Goal: Obtain resource: Download file/media

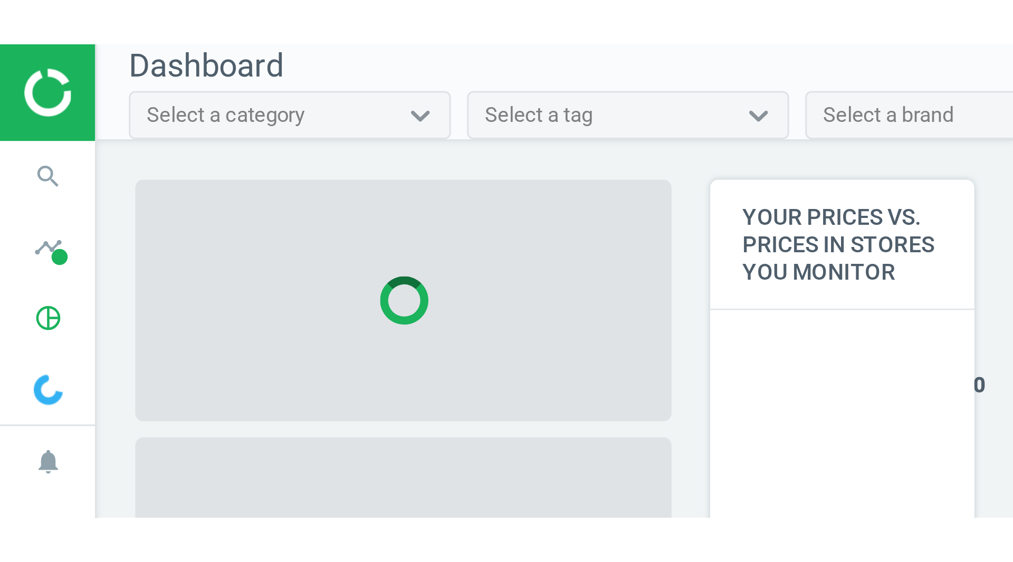
scroll to position [215, 784]
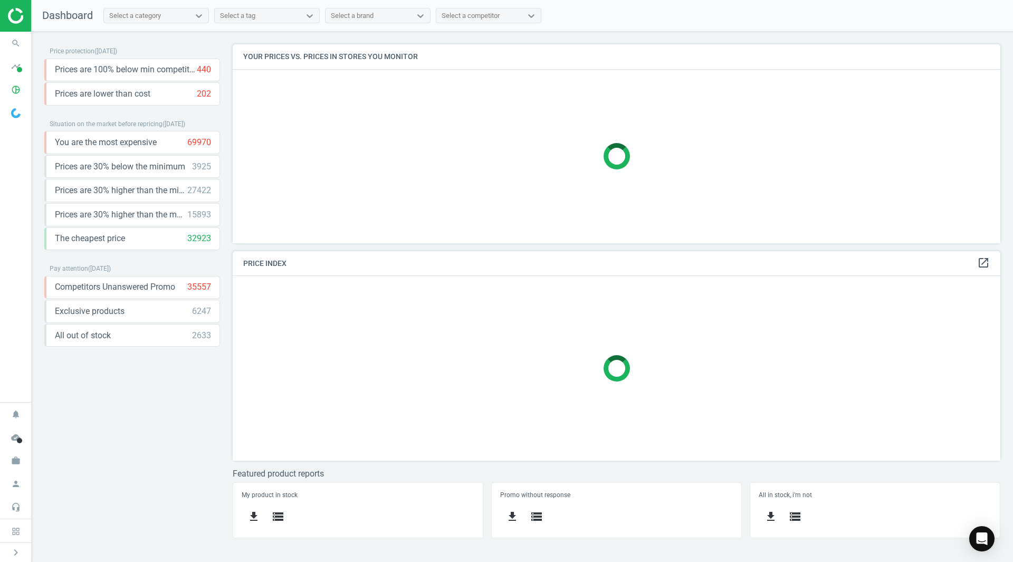
click at [10, 23] on img at bounding box center [45, 16] width 75 height 16
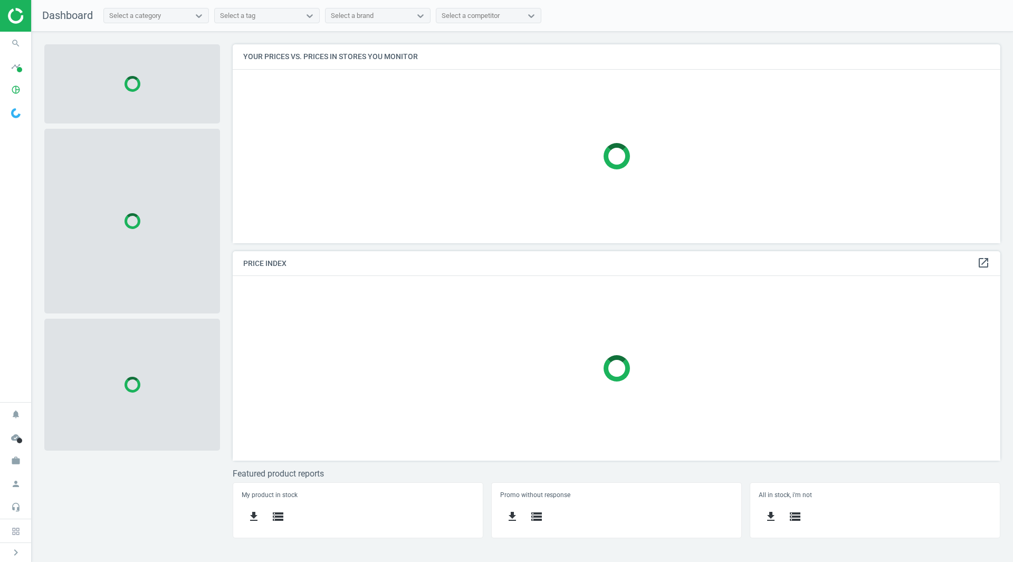
scroll to position [215, 784]
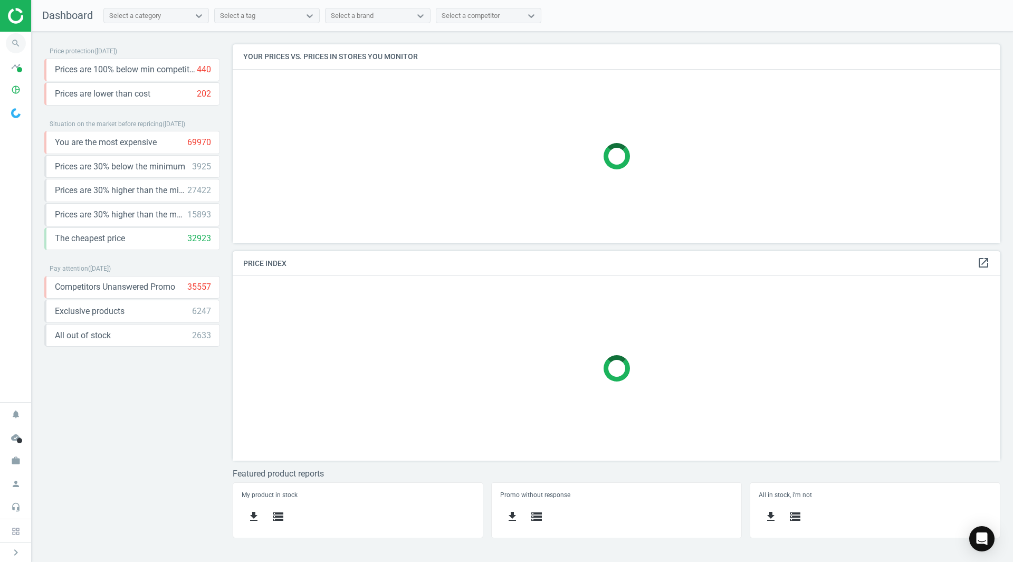
click at [10, 43] on icon "search" at bounding box center [16, 43] width 20 height 20
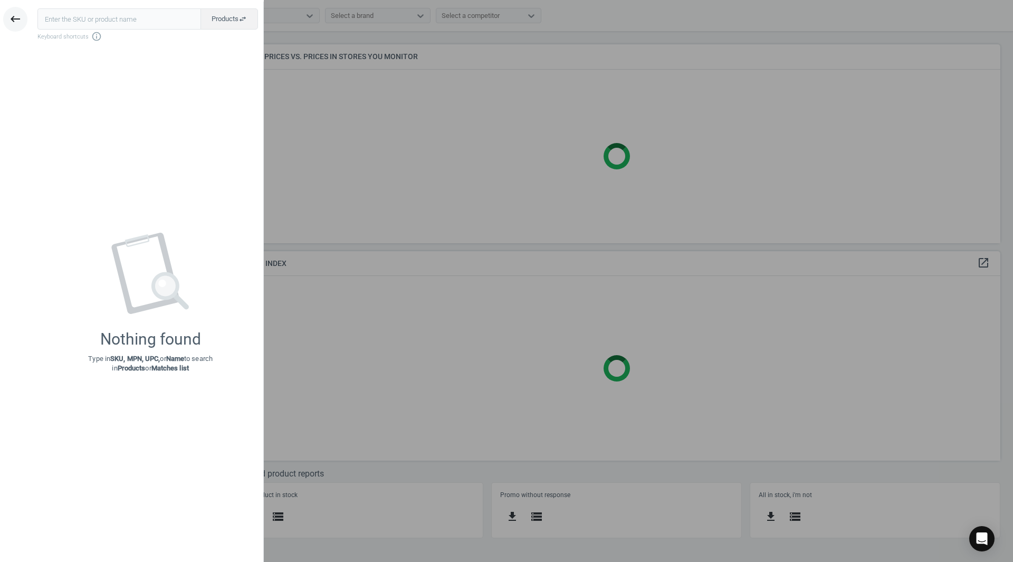
click at [14, 22] on icon "keyboard_backspace" at bounding box center [15, 19] width 13 height 13
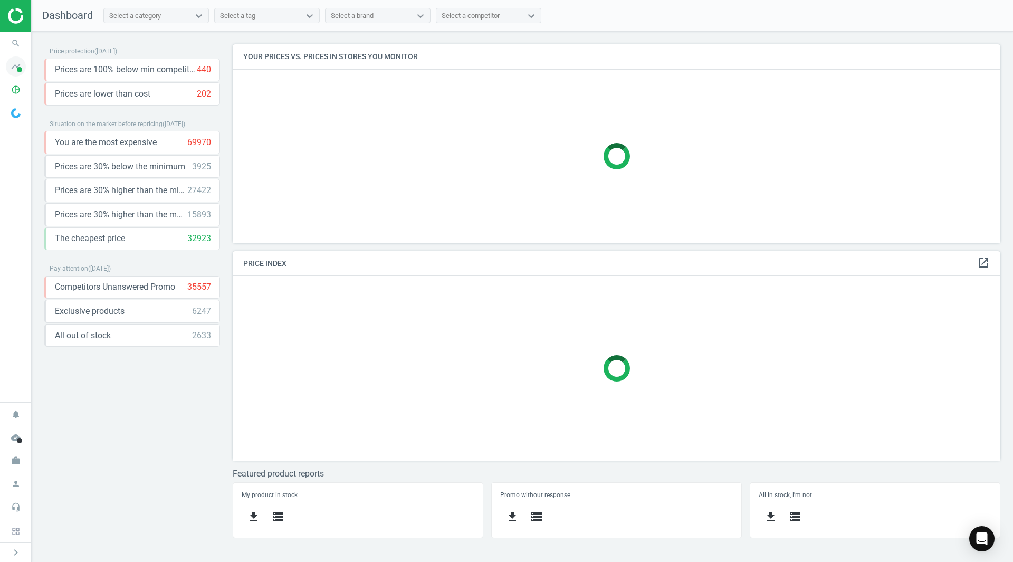
click at [12, 74] on icon "timeline" at bounding box center [16, 66] width 20 height 20
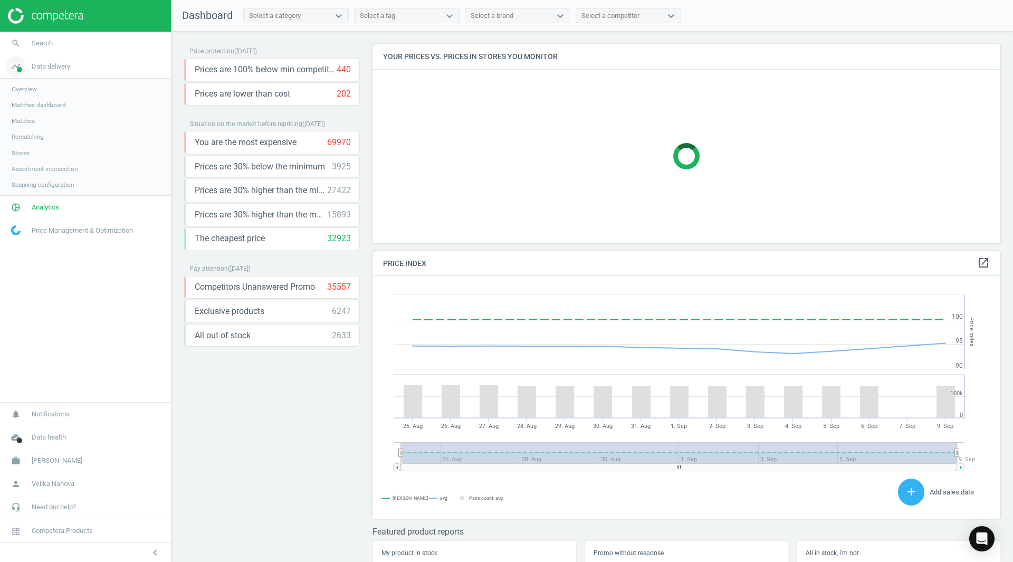
scroll to position [259, 636]
click at [34, 204] on span "Analytics" at bounding box center [45, 207] width 27 height 9
click at [35, 129] on span "Products" at bounding box center [24, 128] width 25 height 8
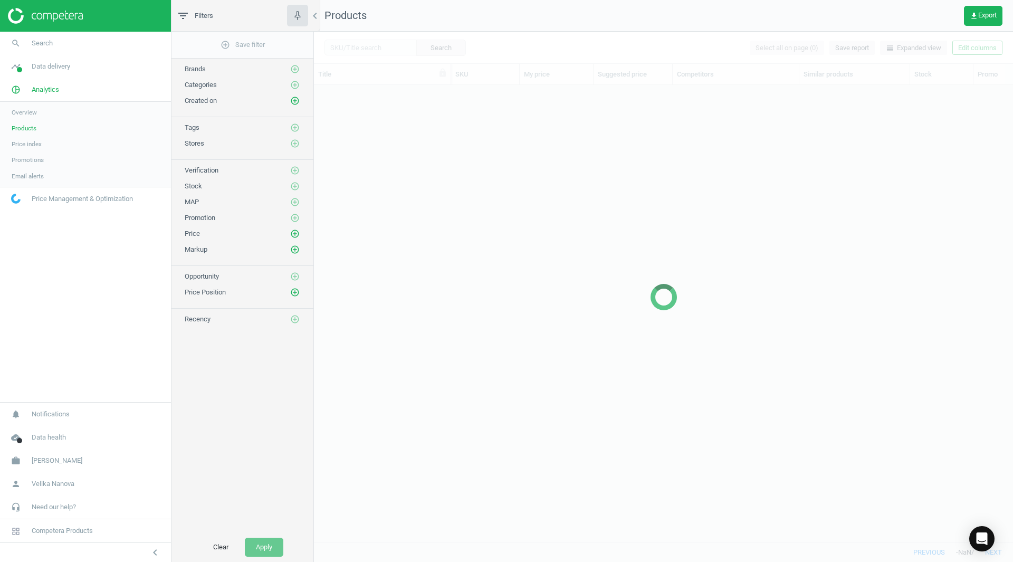
scroll to position [441, 691]
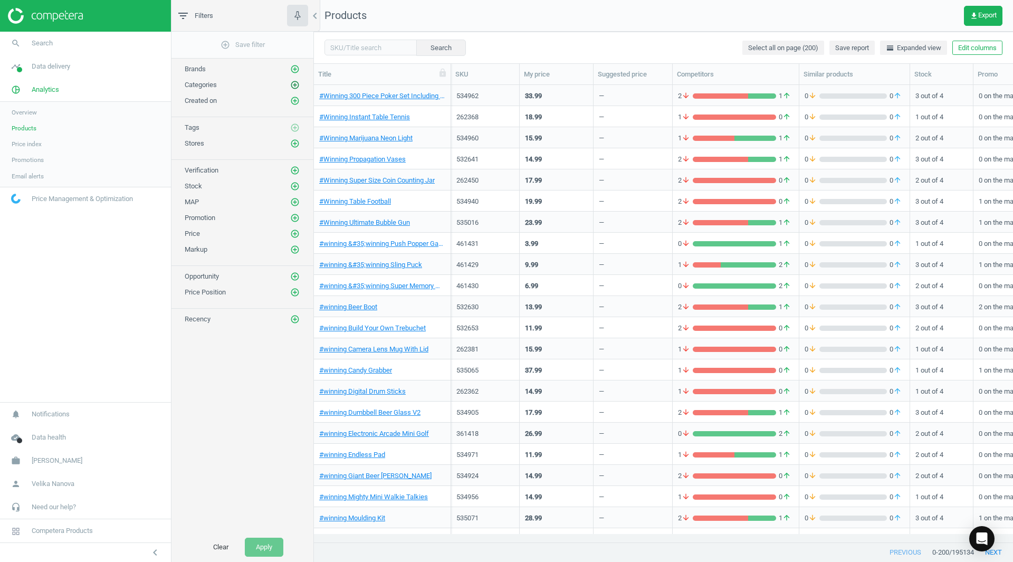
click at [293, 85] on icon "add_circle_outline" at bounding box center [294, 84] width 9 height 9
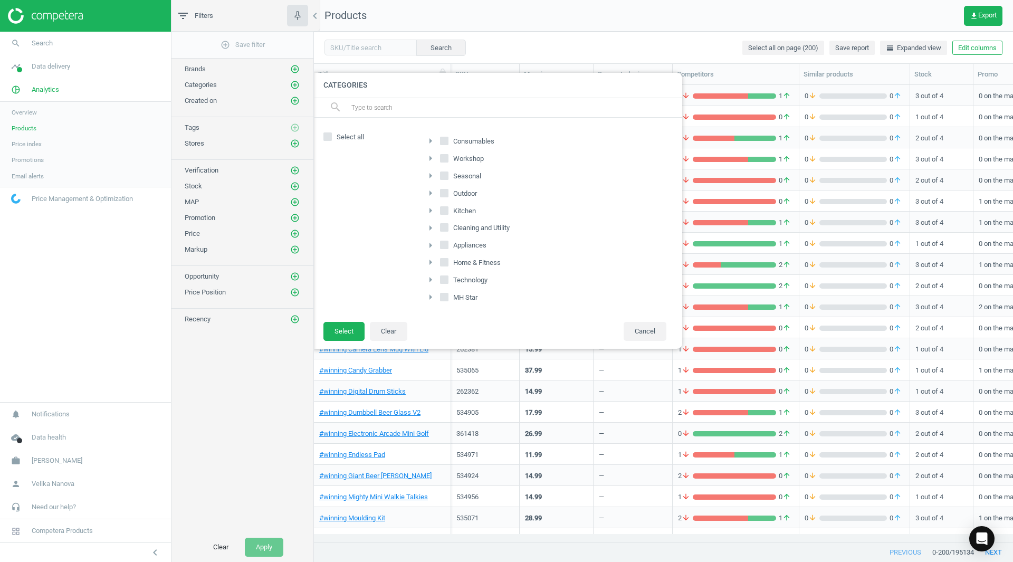
click at [446, 137] on input "Consumables" at bounding box center [444, 140] width 7 height 7
checkbox input "true"
click at [447, 176] on input "Seasonal" at bounding box center [444, 175] width 7 height 7
checkbox input "true"
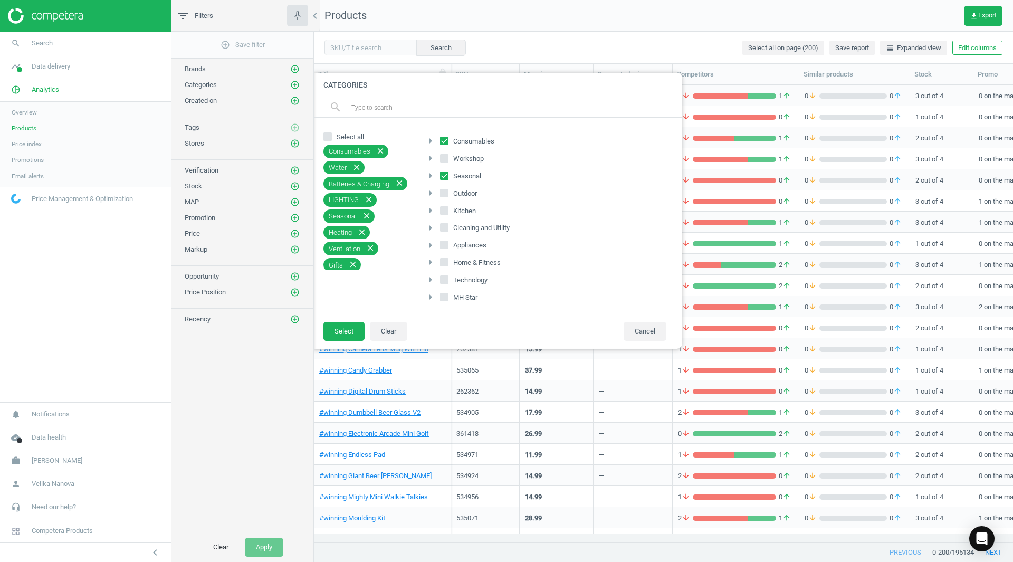
click at [447, 193] on input "Outdoor" at bounding box center [444, 192] width 7 height 7
checkbox input "true"
click at [341, 336] on button "Select" at bounding box center [343, 331] width 41 height 19
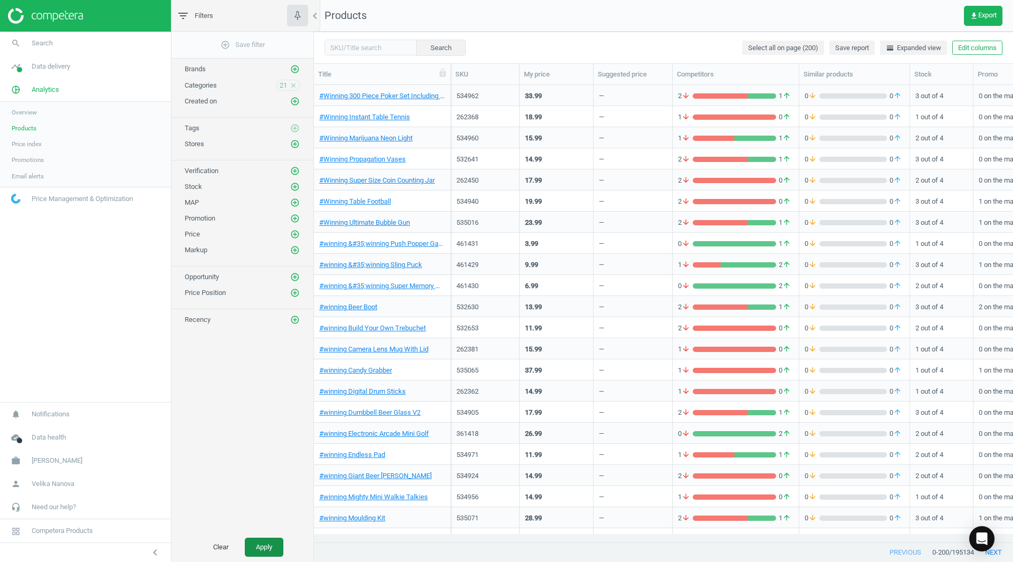
click at [252, 549] on button "Apply" at bounding box center [264, 547] width 39 height 19
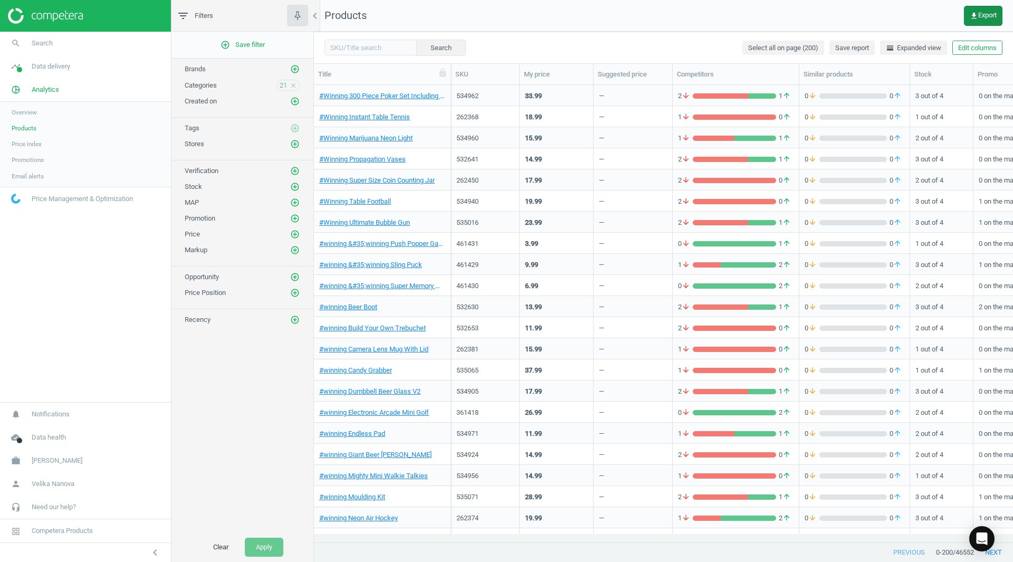
click at [977, 21] on button "get_app Export" at bounding box center [983, 16] width 39 height 20
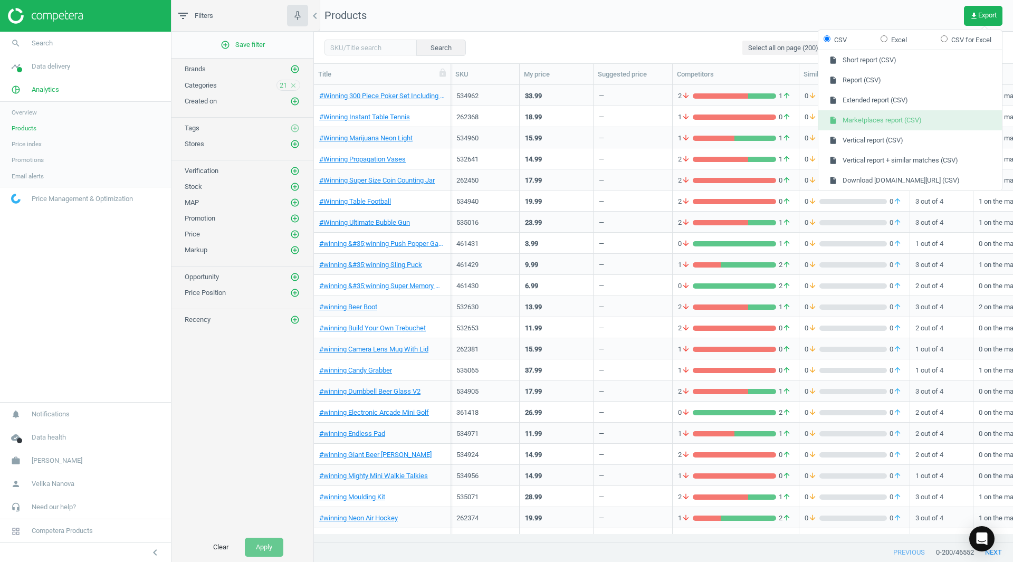
click at [881, 117] on button "insert_drive_file Marketplaces report (CSV)" at bounding box center [910, 120] width 184 height 20
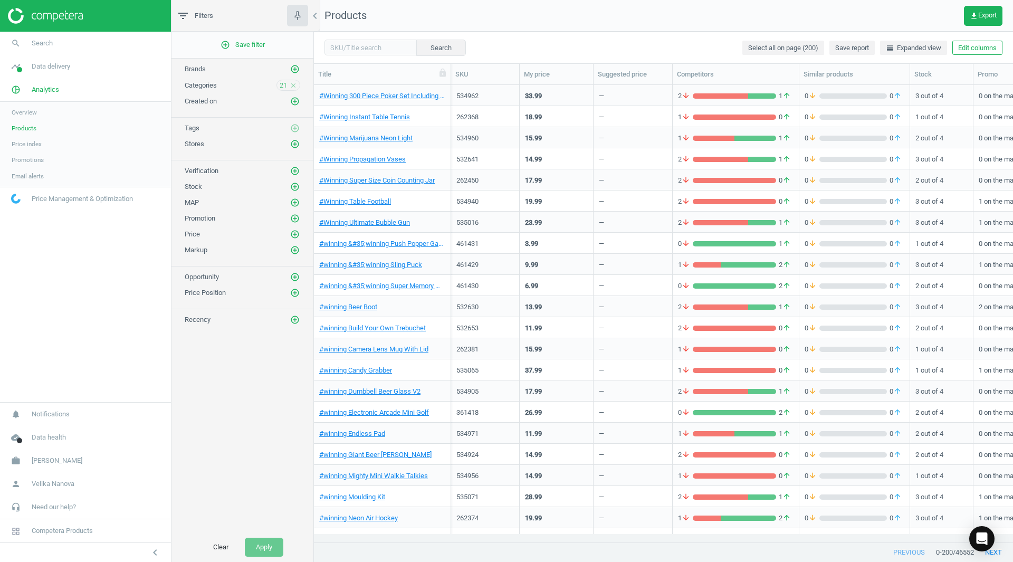
click at [293, 85] on icon "close" at bounding box center [293, 85] width 7 height 7
click at [293, 85] on icon "add_circle_outline" at bounding box center [294, 84] width 9 height 9
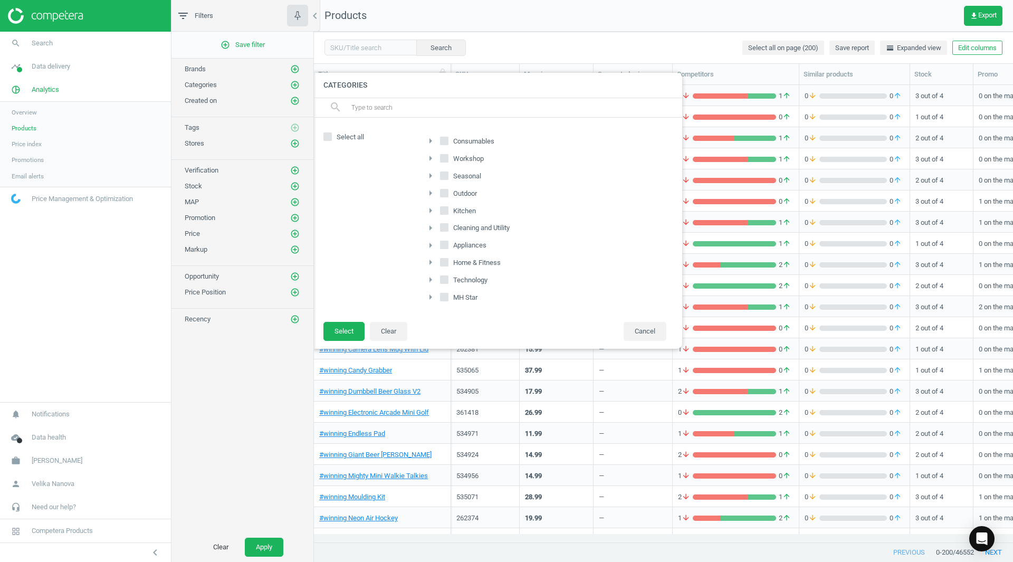
click at [446, 264] on input "Home & Fitness" at bounding box center [444, 262] width 7 height 7
checkbox input "true"
click at [442, 299] on input "MH Star" at bounding box center [444, 297] width 7 height 7
checkbox input "true"
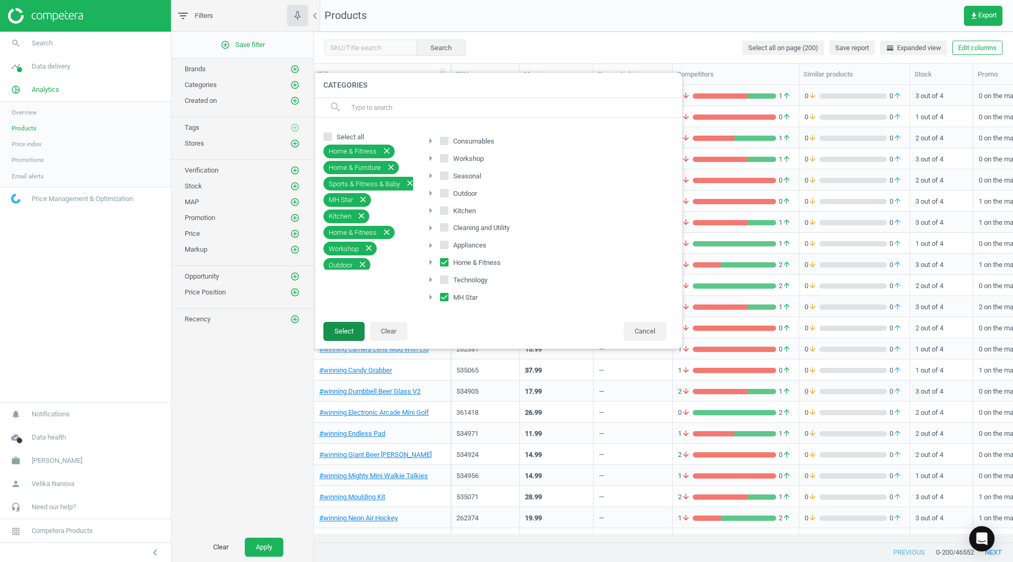
click at [351, 331] on button "Select" at bounding box center [343, 331] width 41 height 19
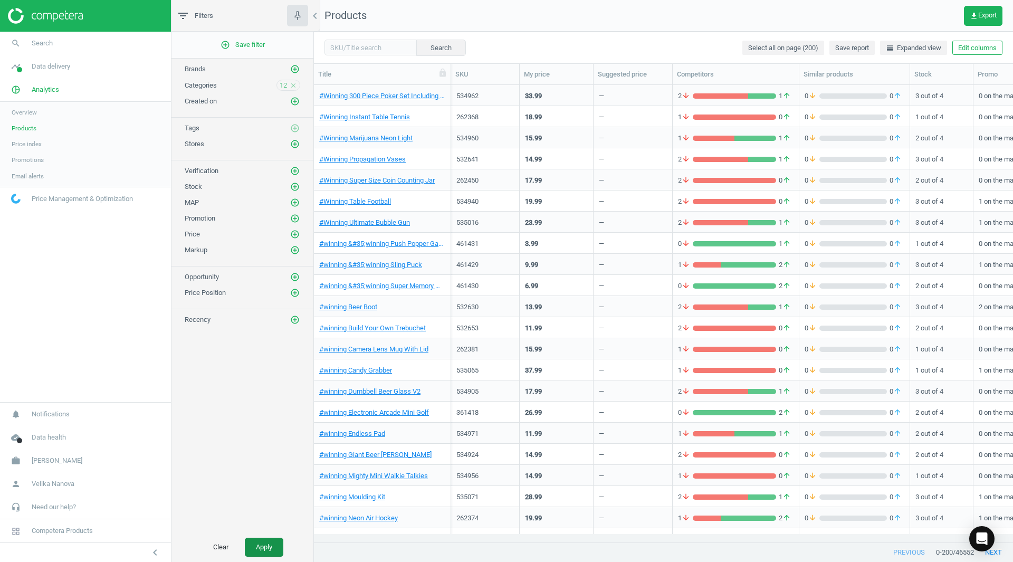
click at [255, 556] on button "Apply" at bounding box center [264, 547] width 39 height 19
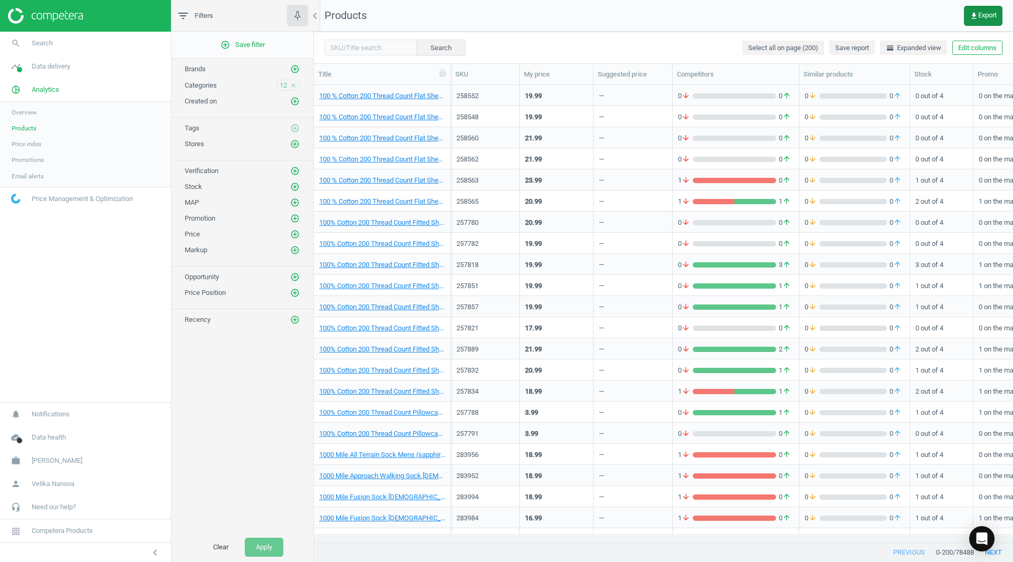
click at [978, 12] on span "get_app Export" at bounding box center [983, 16] width 27 height 8
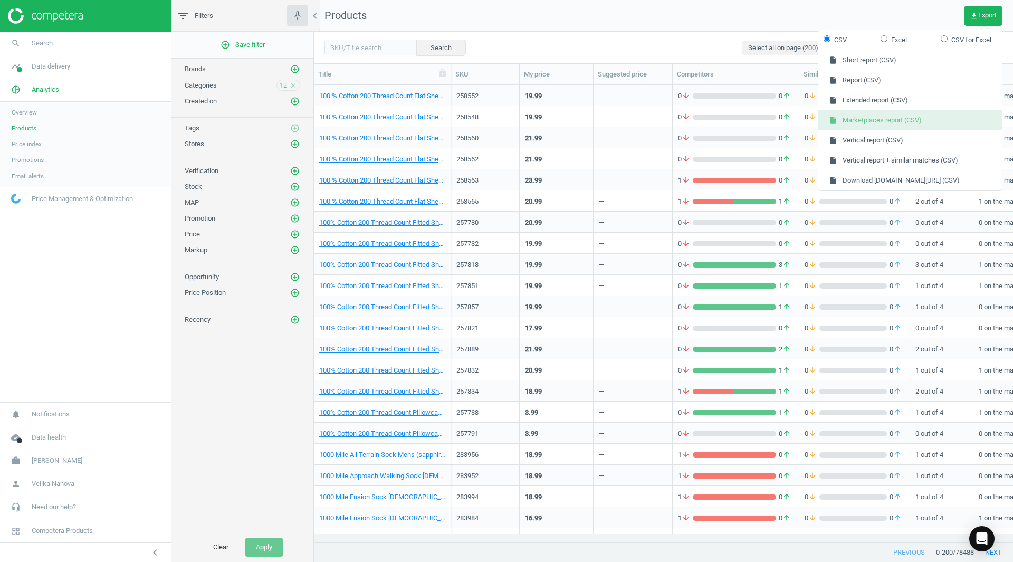
click at [891, 119] on button "insert_drive_file Marketplaces report (CSV)" at bounding box center [910, 120] width 184 height 20
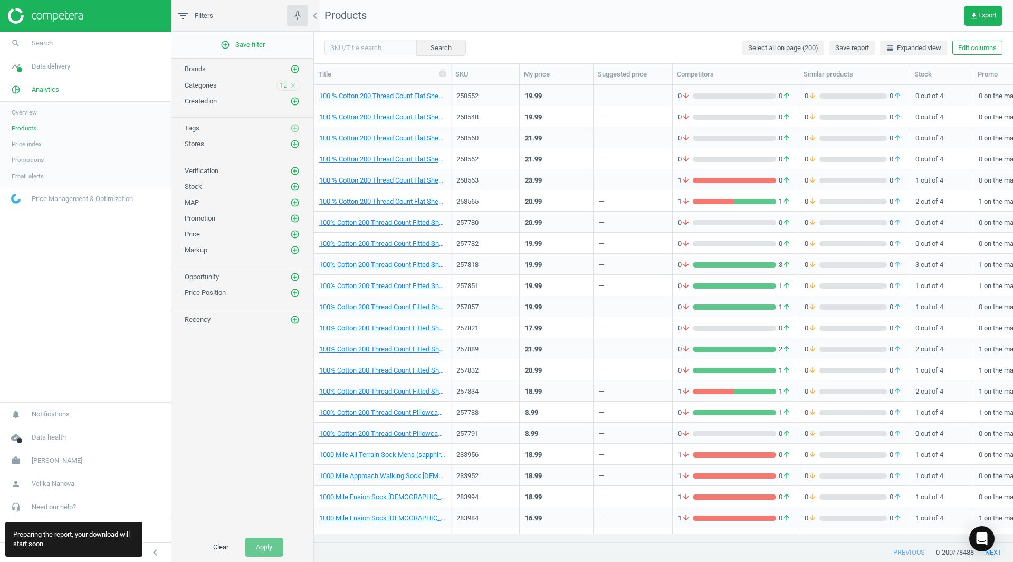
click at [292, 87] on icon "close" at bounding box center [293, 85] width 7 height 7
click at [296, 85] on icon "add_circle_outline" at bounding box center [294, 84] width 9 height 9
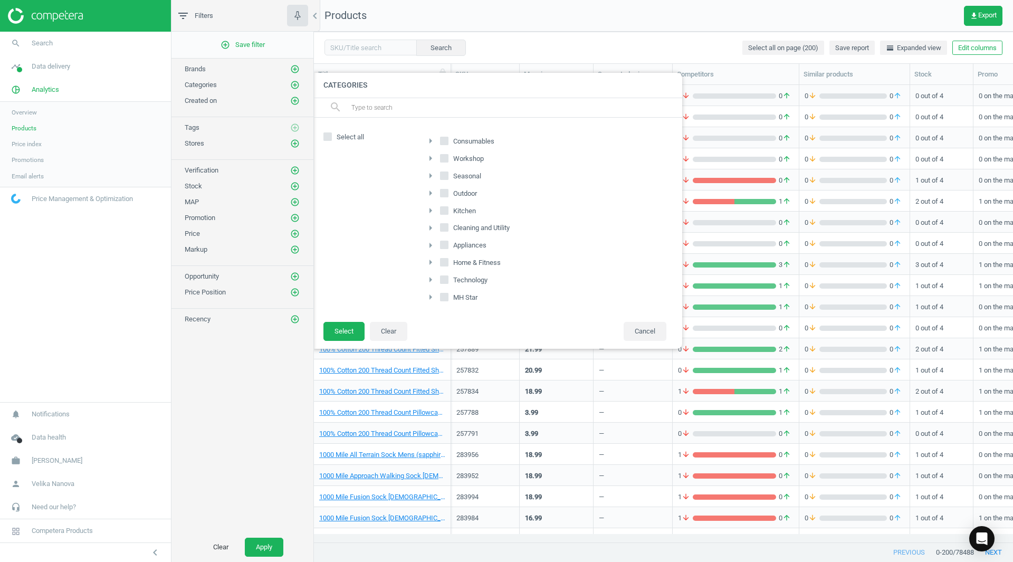
click at [447, 248] on input "Appliances" at bounding box center [444, 245] width 7 height 7
checkbox input "true"
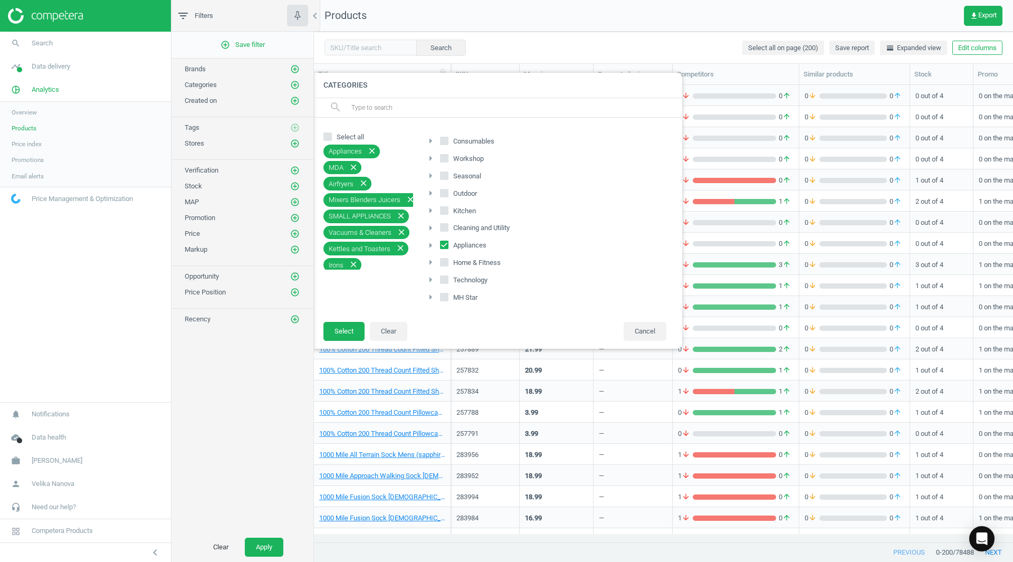
click at [444, 155] on input "Workshop" at bounding box center [444, 158] width 7 height 7
checkbox input "true"
click at [442, 214] on input "Kitchen" at bounding box center [444, 210] width 7 height 7
checkbox input "true"
click at [447, 230] on input "Cleaning and Utility" at bounding box center [444, 227] width 7 height 7
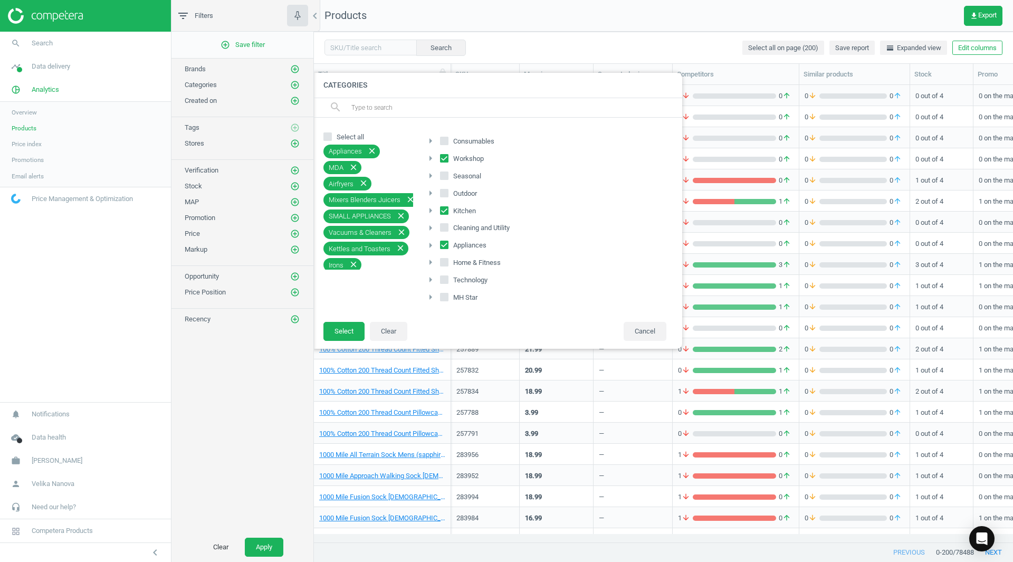
checkbox input "true"
click at [449, 284] on label "Technology" at bounding box center [465, 280] width 50 height 15
click at [448, 283] on input "Technology" at bounding box center [444, 279] width 7 height 7
checkbox input "true"
click at [354, 328] on button "Select" at bounding box center [343, 331] width 41 height 19
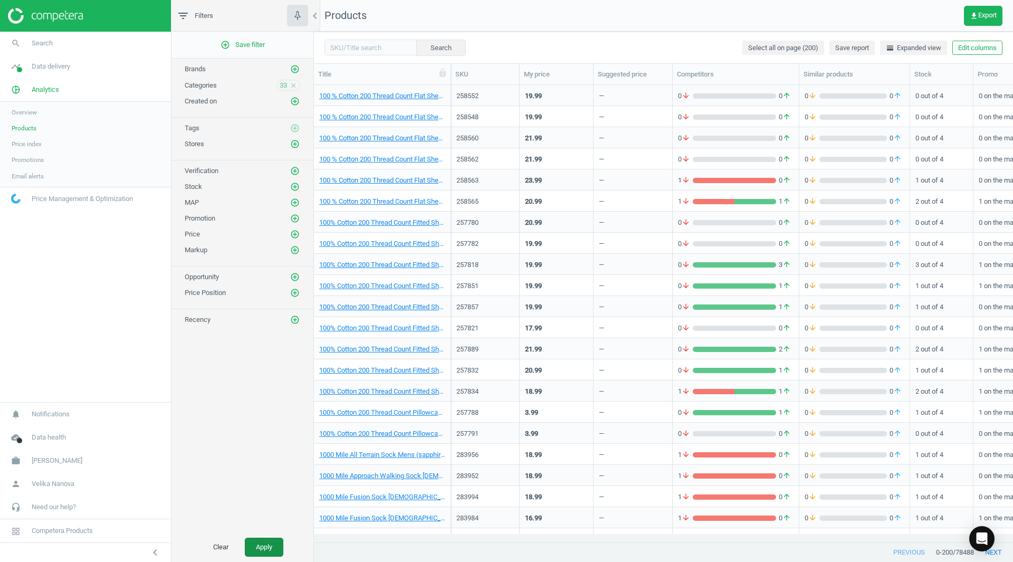
click at [269, 546] on button "Apply" at bounding box center [264, 547] width 39 height 19
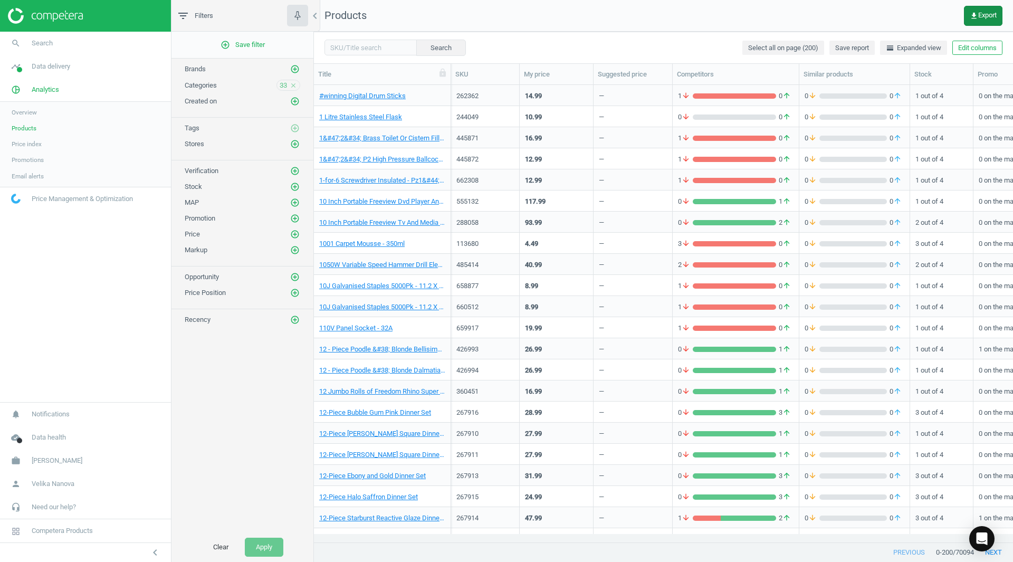
click at [982, 15] on span "get_app Export" at bounding box center [983, 16] width 27 height 8
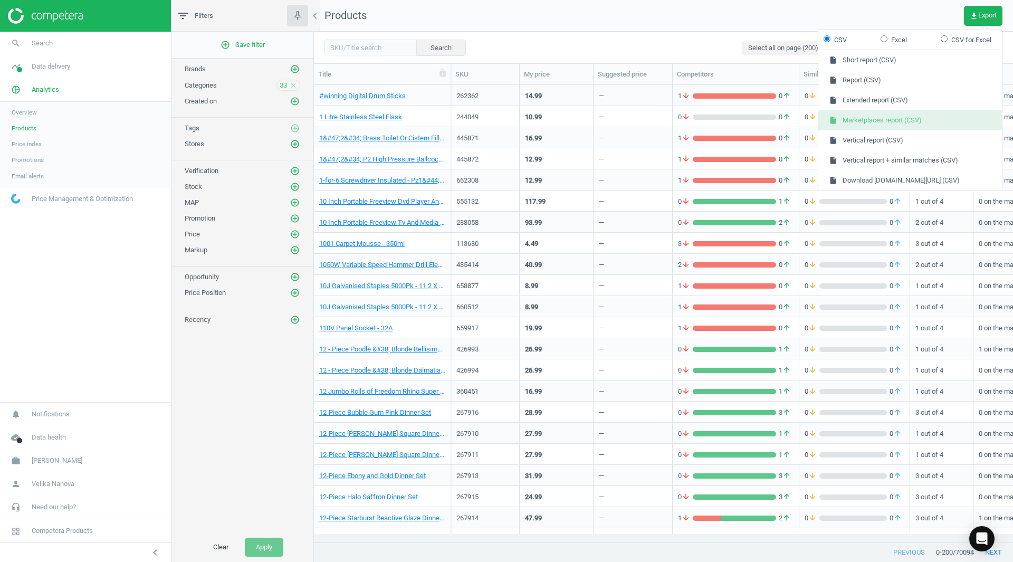
click at [911, 123] on button "insert_drive_file Marketplaces report (CSV)" at bounding box center [910, 120] width 184 height 20
